Goal: Check status

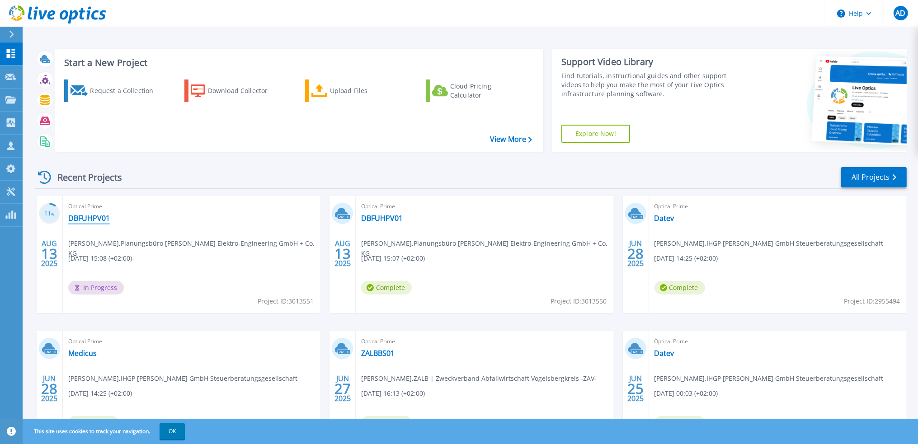
click at [94, 220] on link "DBFUHPV01" at bounding box center [89, 218] width 42 height 9
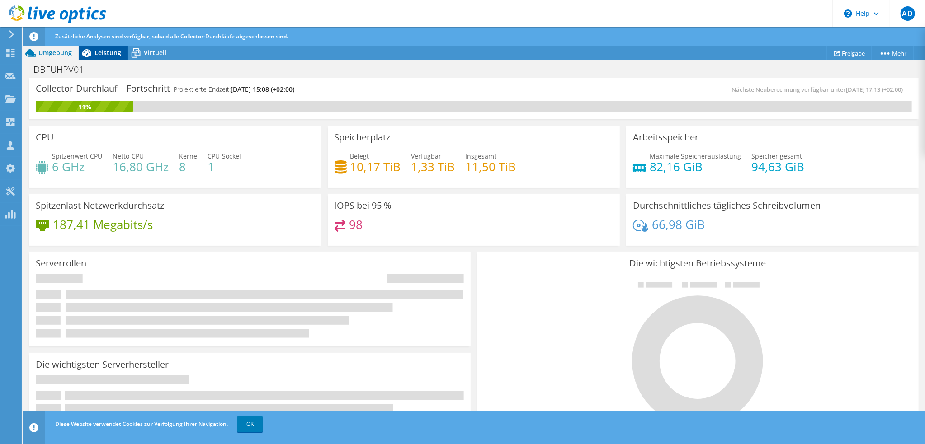
click at [97, 52] on span "Leistung" at bounding box center [107, 52] width 27 height 9
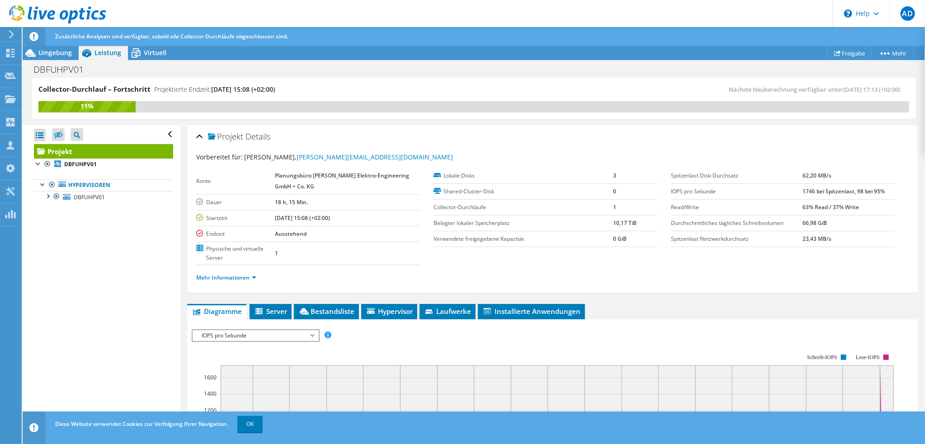
click at [143, 46] on div "Zusätzliche Analysen sind verfügbar, sobald alle Collector-Durchläufe abgeschlo…" at bounding box center [490, 36] width 875 height 19
click at [148, 52] on span "Virtuell" at bounding box center [155, 52] width 23 height 9
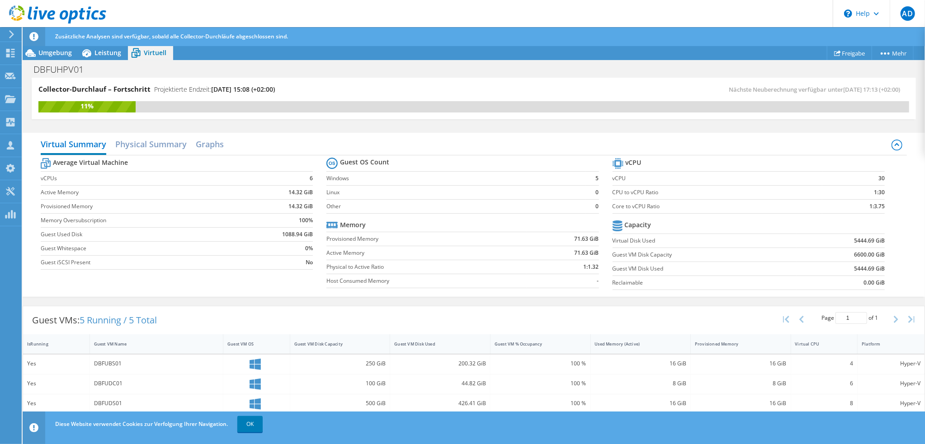
scroll to position [226, 0]
click at [109, 54] on span "Leistung" at bounding box center [107, 52] width 27 height 9
